Goal: Task Accomplishment & Management: Use online tool/utility

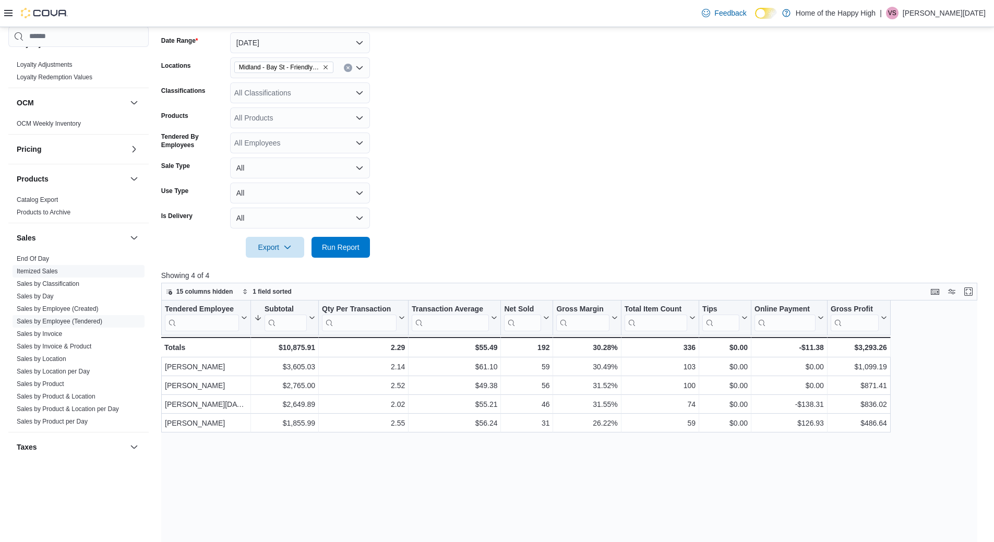
scroll to position [516, 0]
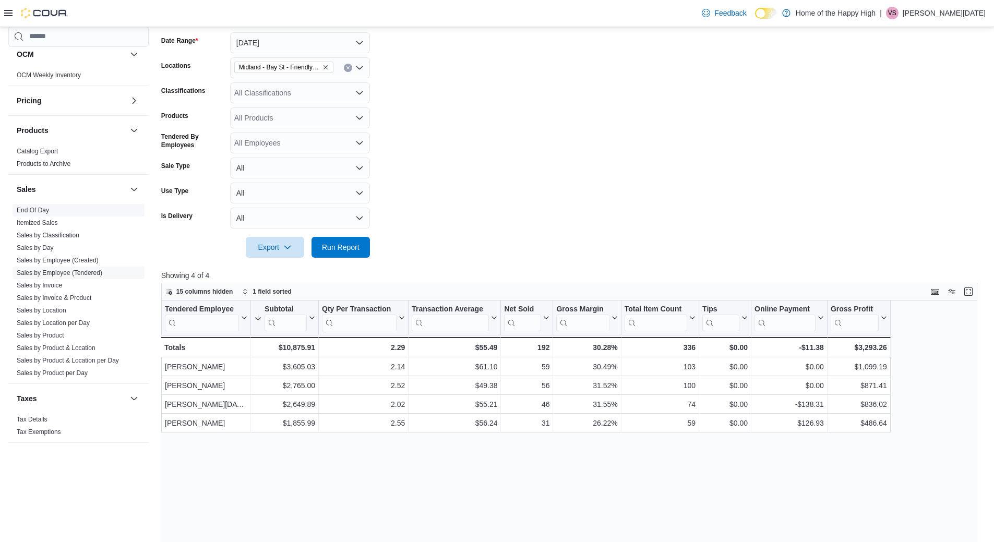
click at [37, 205] on span "End Of Day" at bounding box center [79, 210] width 132 height 13
click at [41, 207] on link "End Of Day" at bounding box center [33, 210] width 32 height 7
